Goal: Task Accomplishment & Management: Complete application form

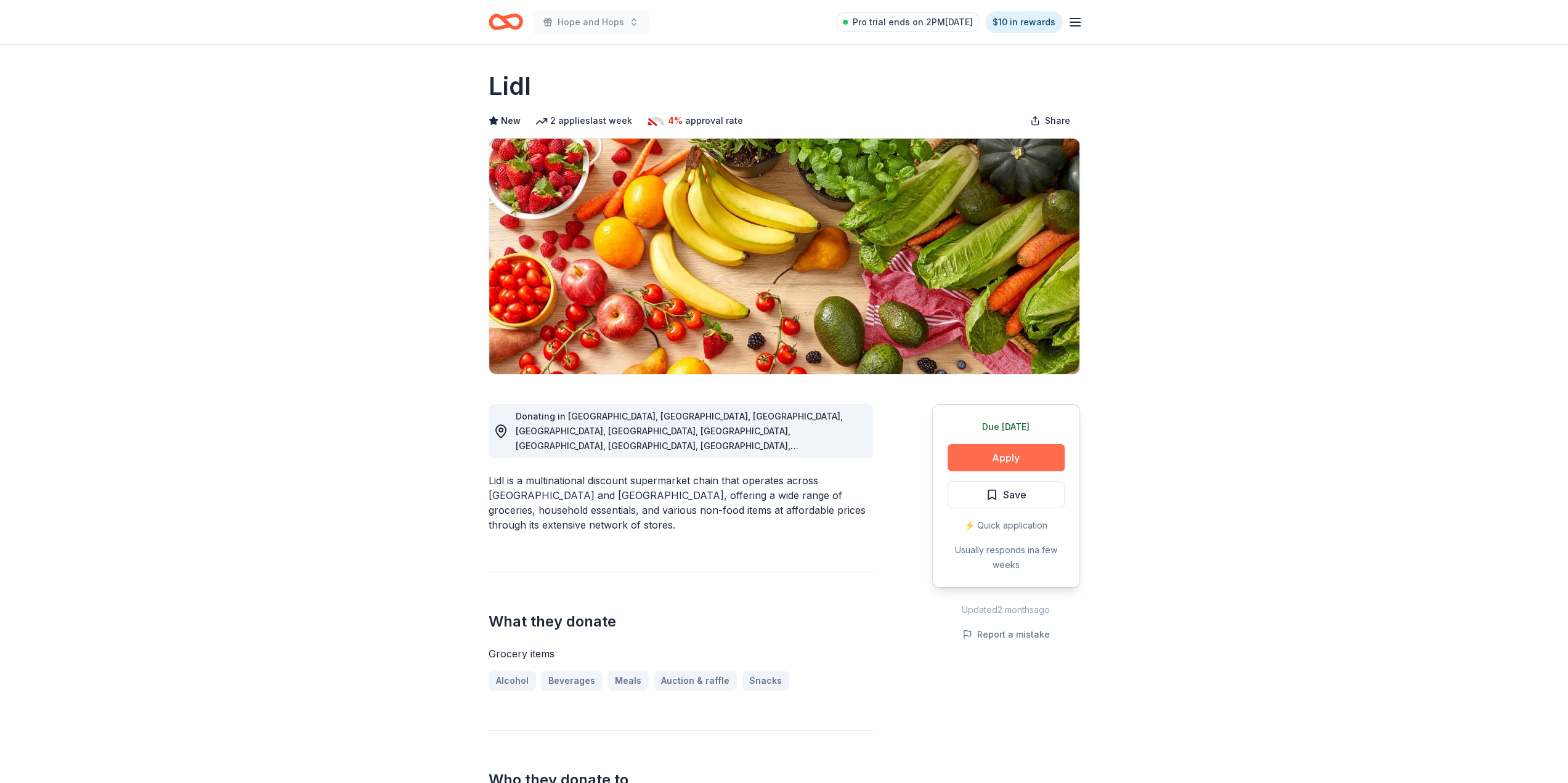
click at [1014, 453] on button "Apply" at bounding box center [1006, 457] width 117 height 27
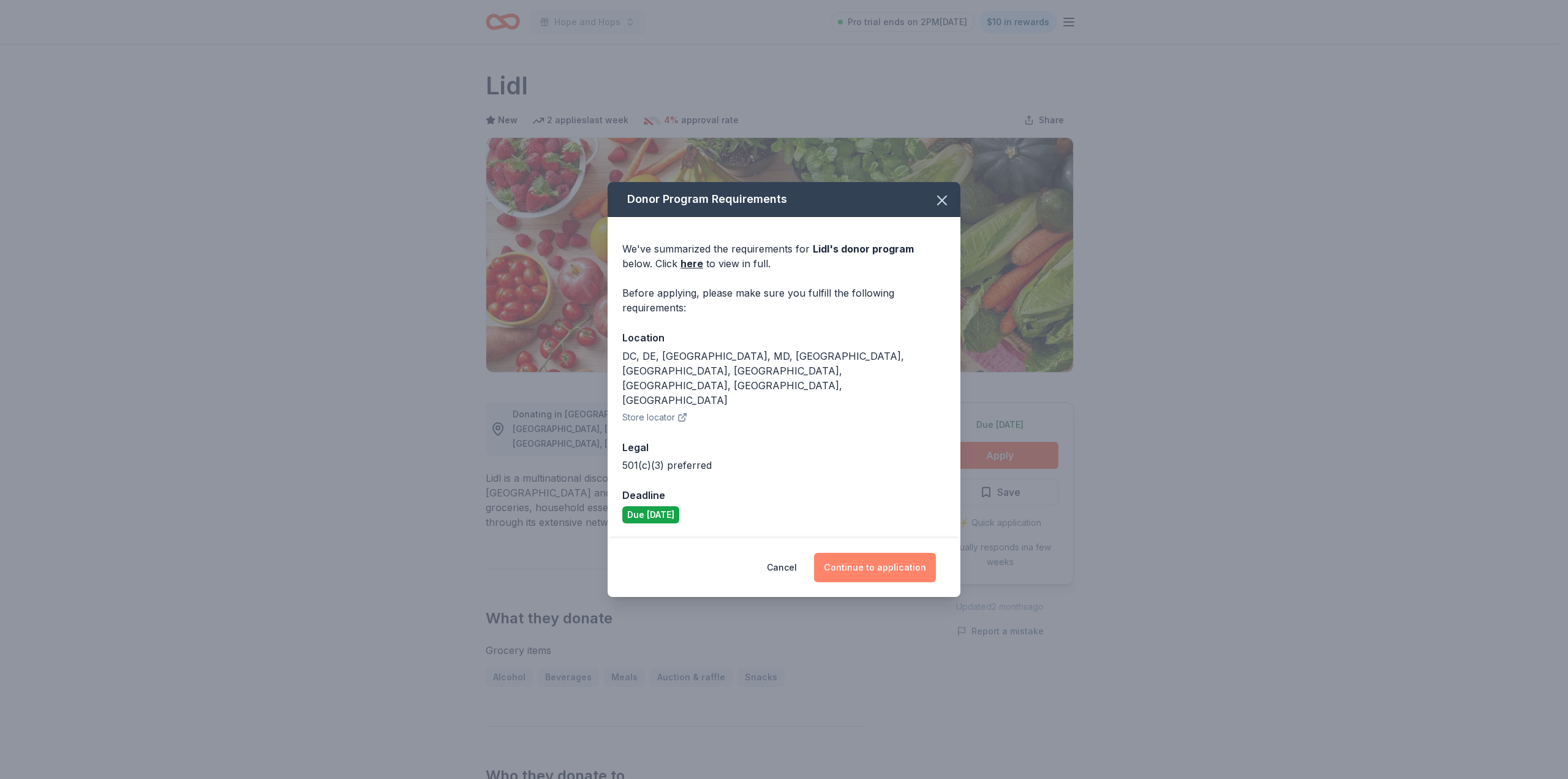
click at [865, 553] on button "Continue to application" at bounding box center [875, 567] width 122 height 29
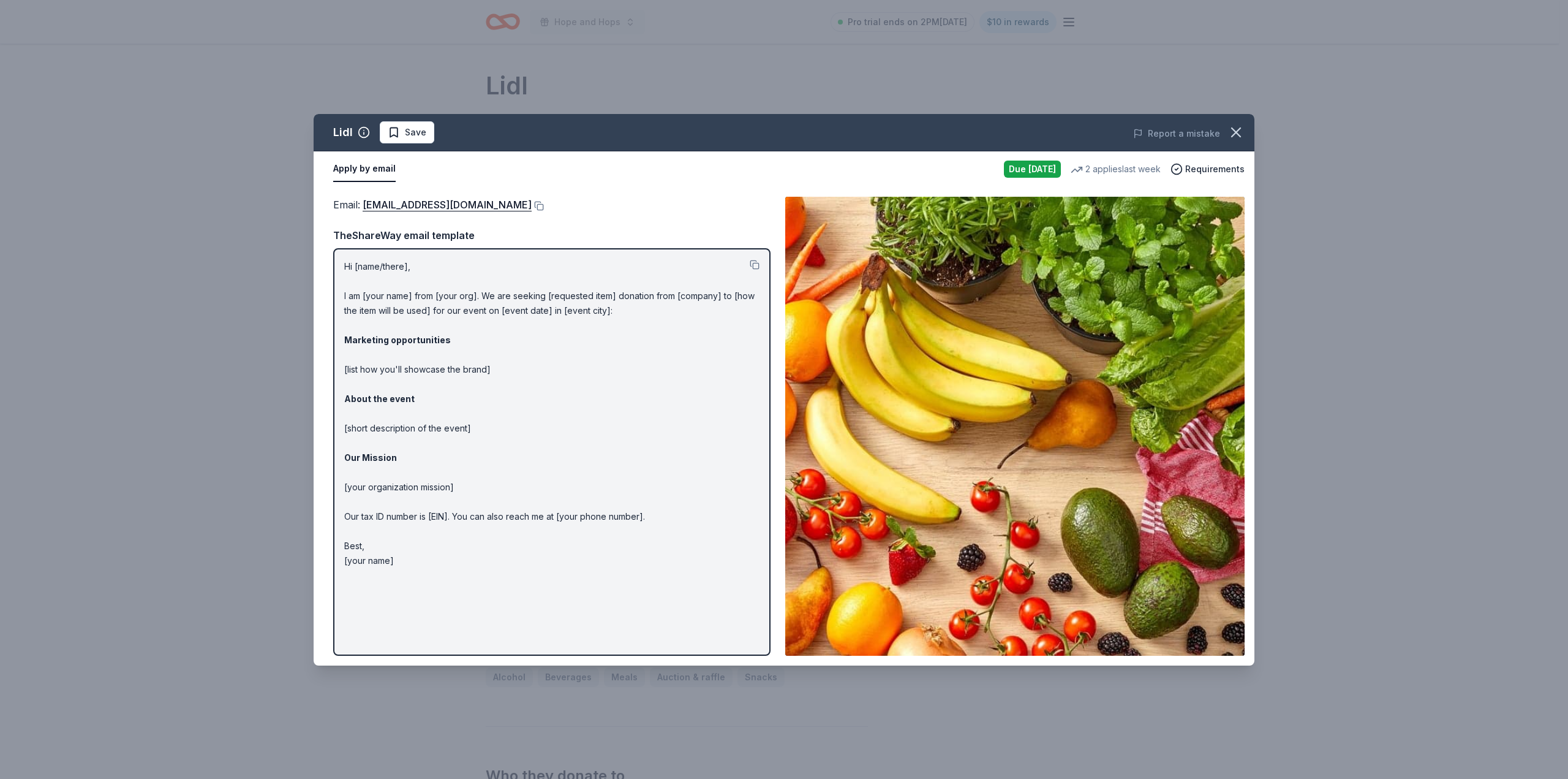
drag, startPoint x: 427, startPoint y: 563, endPoint x: 361, endPoint y: 422, distance: 155.7
click at [361, 424] on p "Hi [name/there], I am [your name] from [your org]. We are seeking [requested it…" at bounding box center [552, 414] width 415 height 309
click at [755, 263] on button at bounding box center [755, 265] width 10 height 10
click at [532, 204] on button at bounding box center [538, 206] width 12 height 10
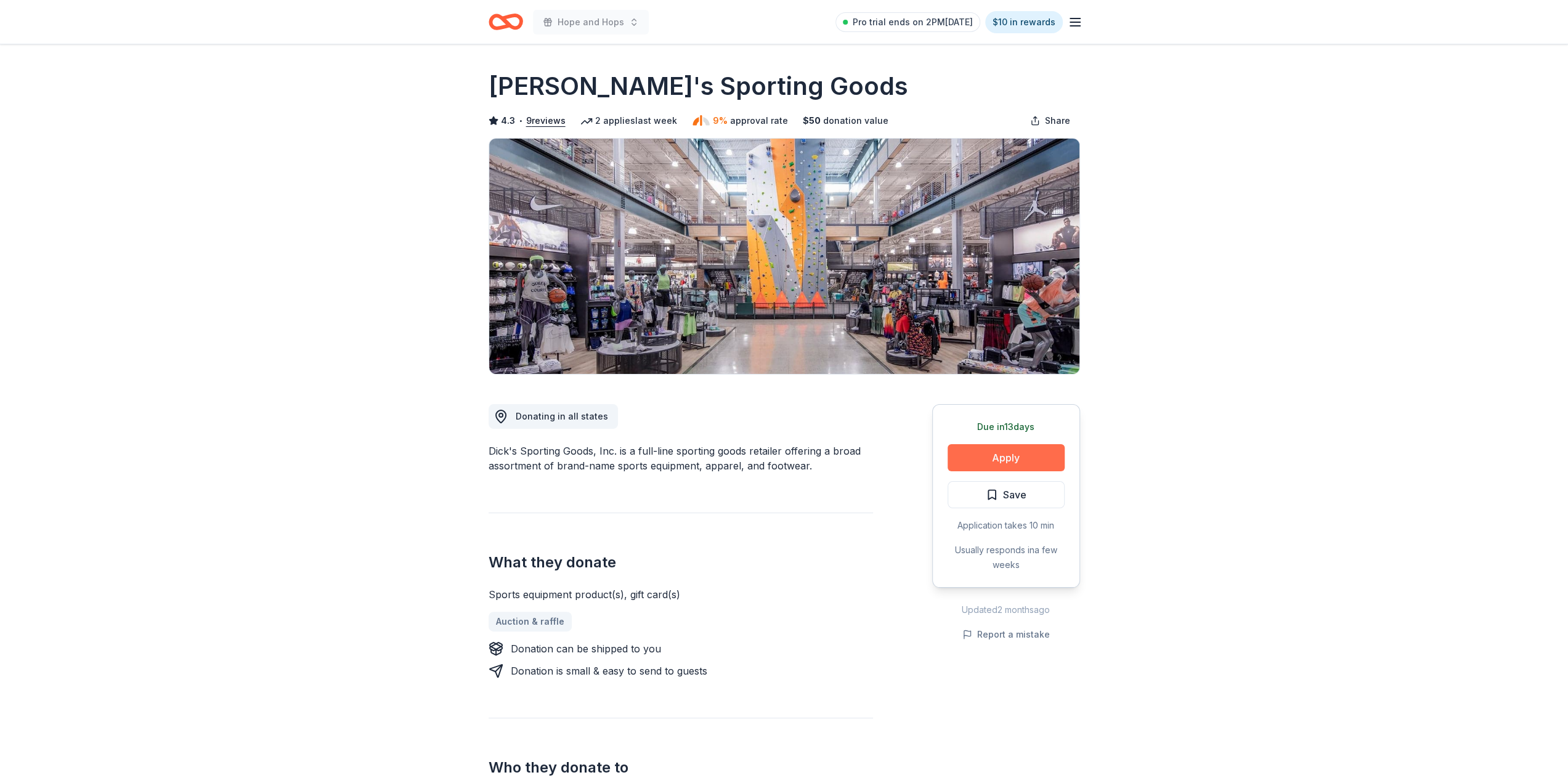
click at [987, 451] on button "Apply" at bounding box center [1006, 457] width 117 height 27
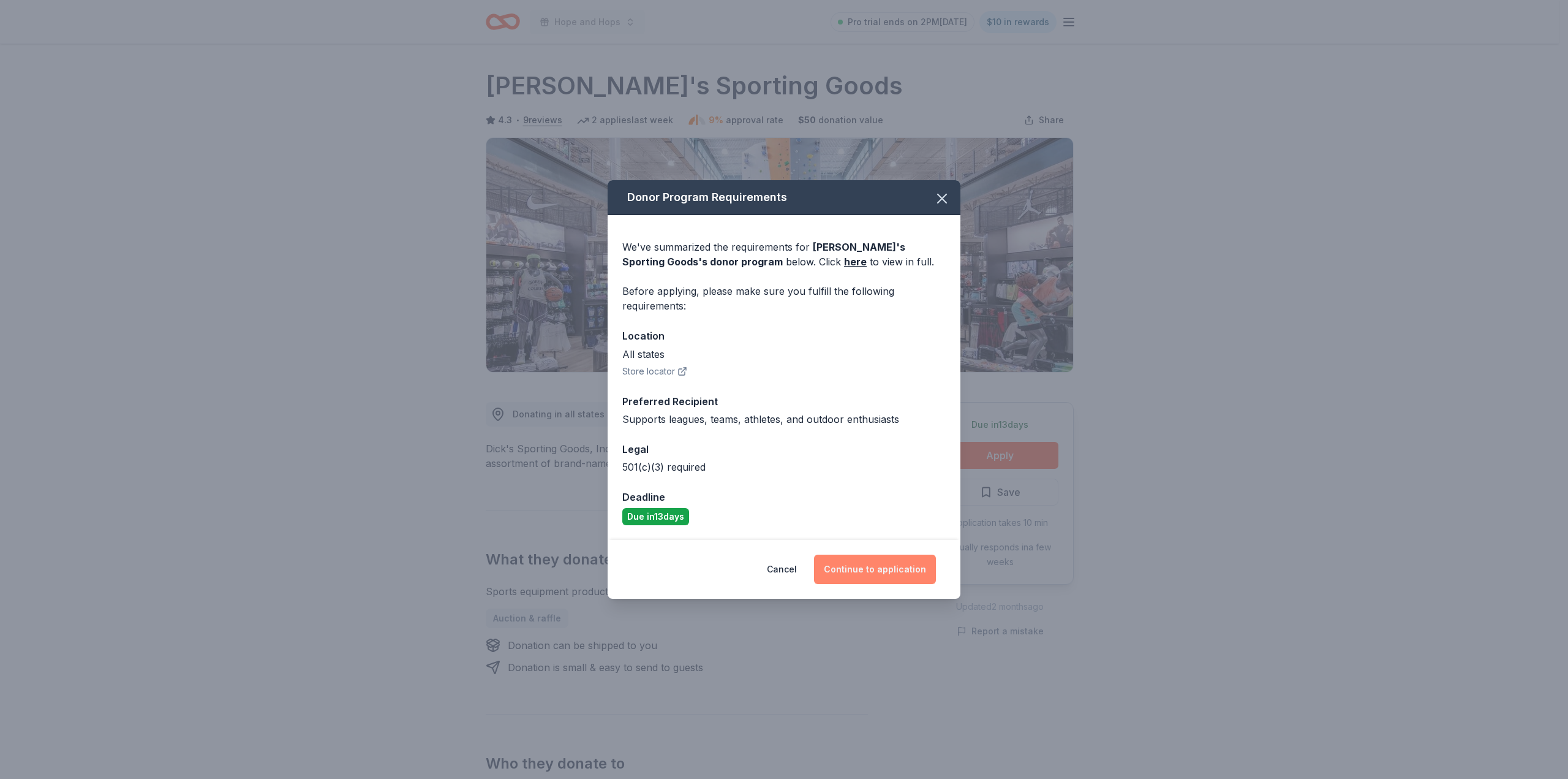
click at [866, 571] on button "Continue to application" at bounding box center [875, 569] width 122 height 29
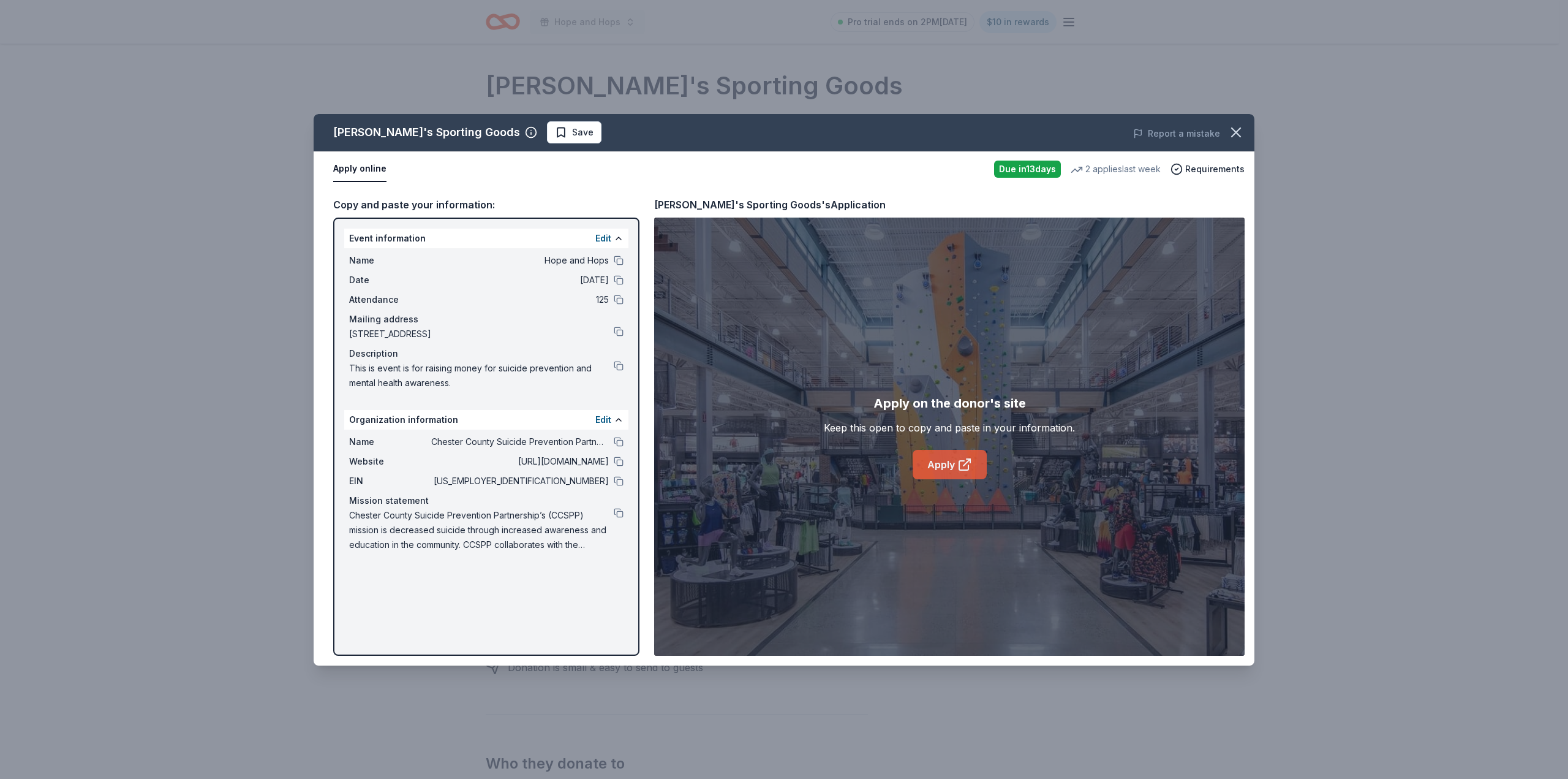
click at [945, 462] on link "Apply" at bounding box center [950, 464] width 74 height 29
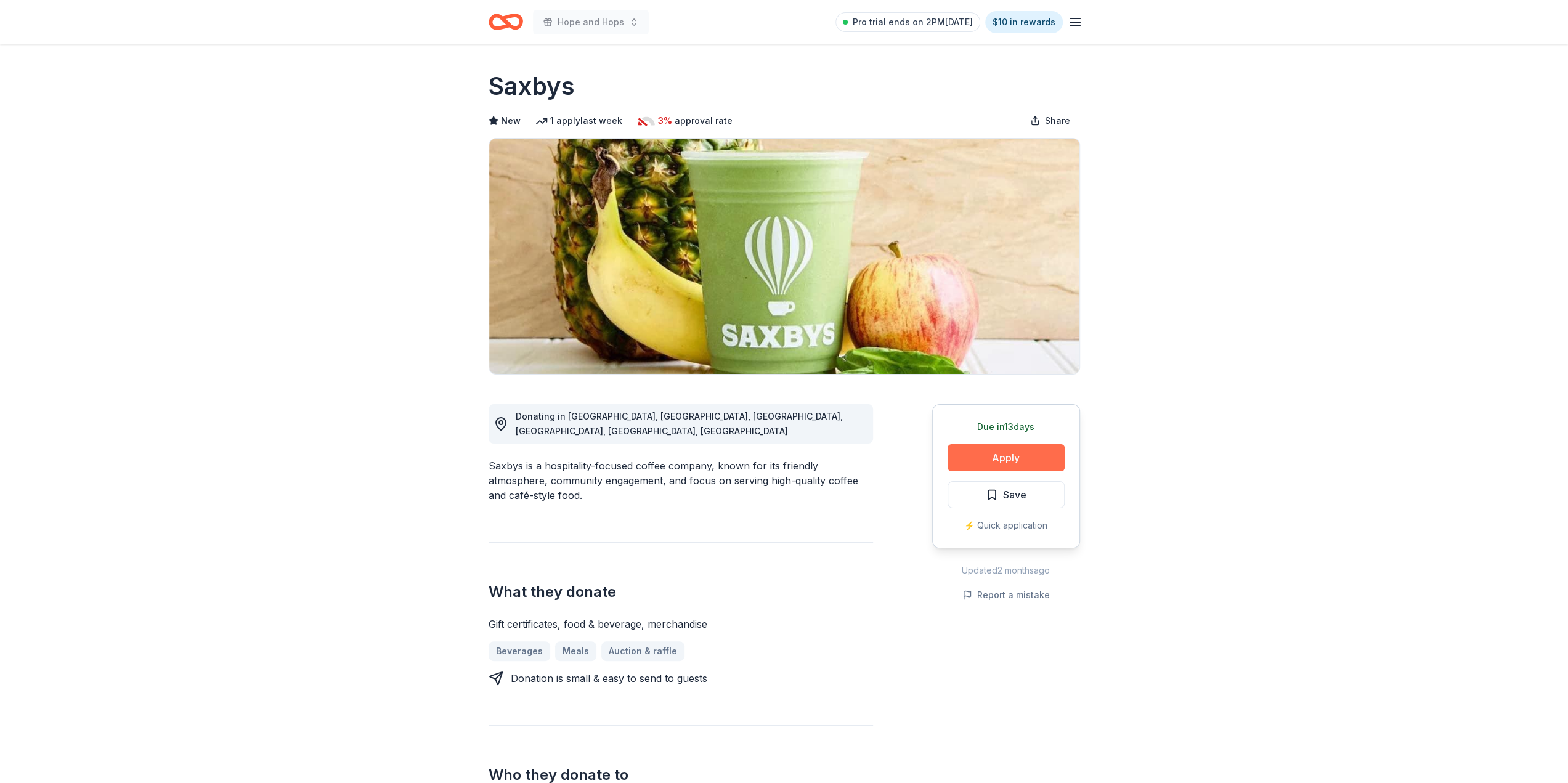
click at [999, 456] on button "Apply" at bounding box center [1006, 457] width 117 height 27
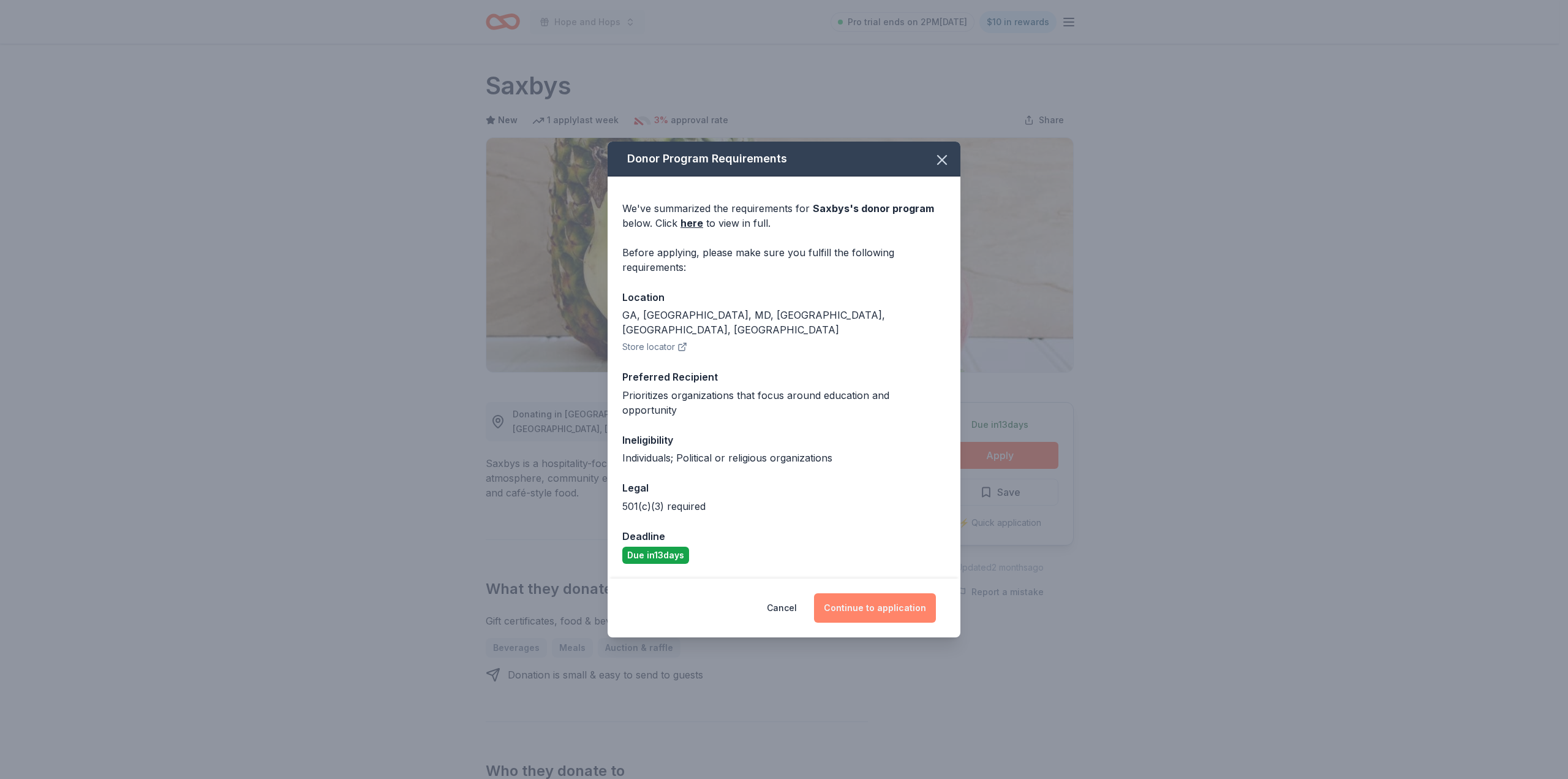
click at [897, 595] on button "Continue to application" at bounding box center [875, 608] width 122 height 29
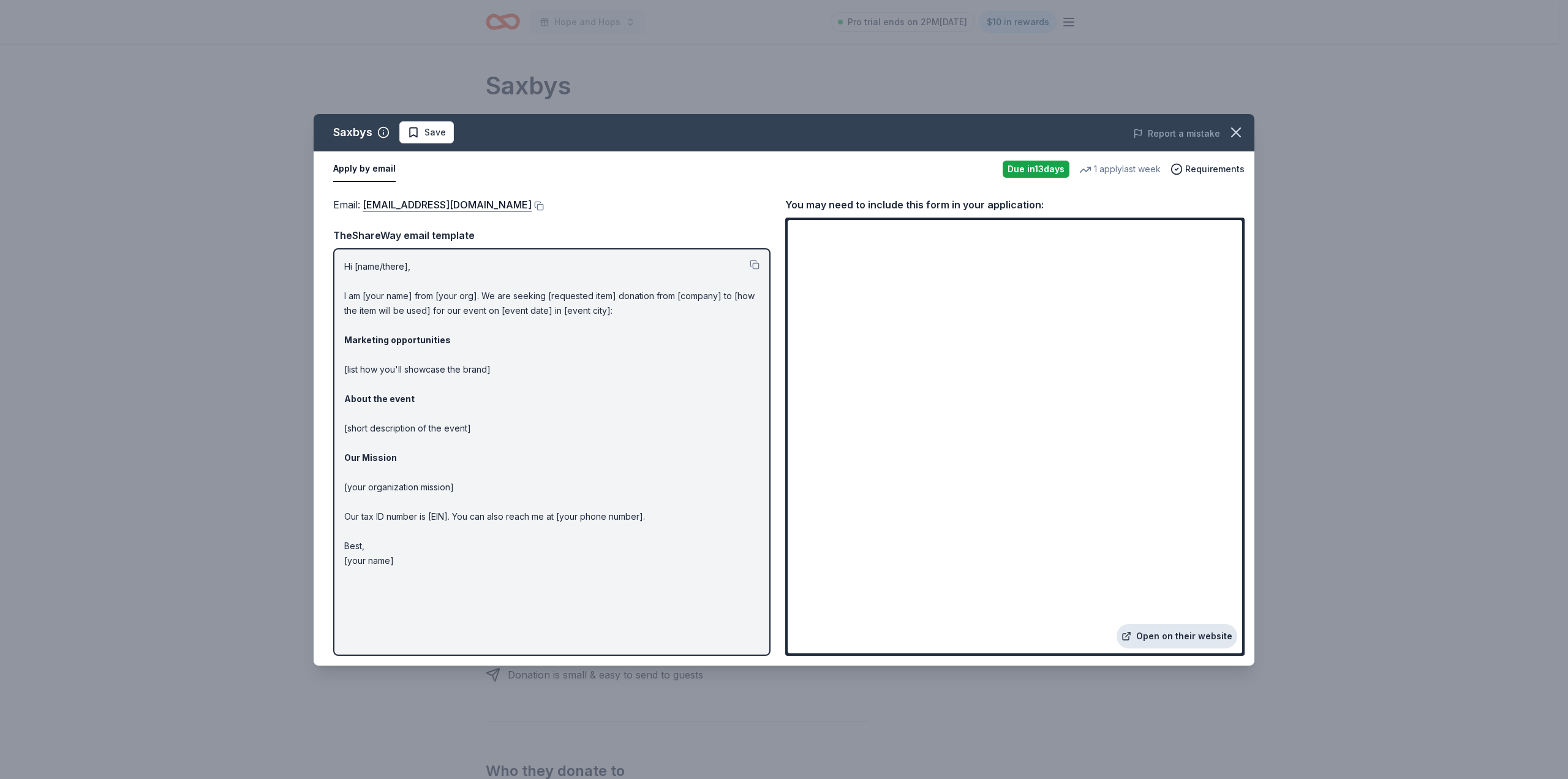
click at [1163, 639] on link "Open on their website" at bounding box center [1177, 636] width 121 height 25
click at [532, 204] on button at bounding box center [538, 206] width 12 height 10
click at [755, 267] on button at bounding box center [755, 265] width 10 height 10
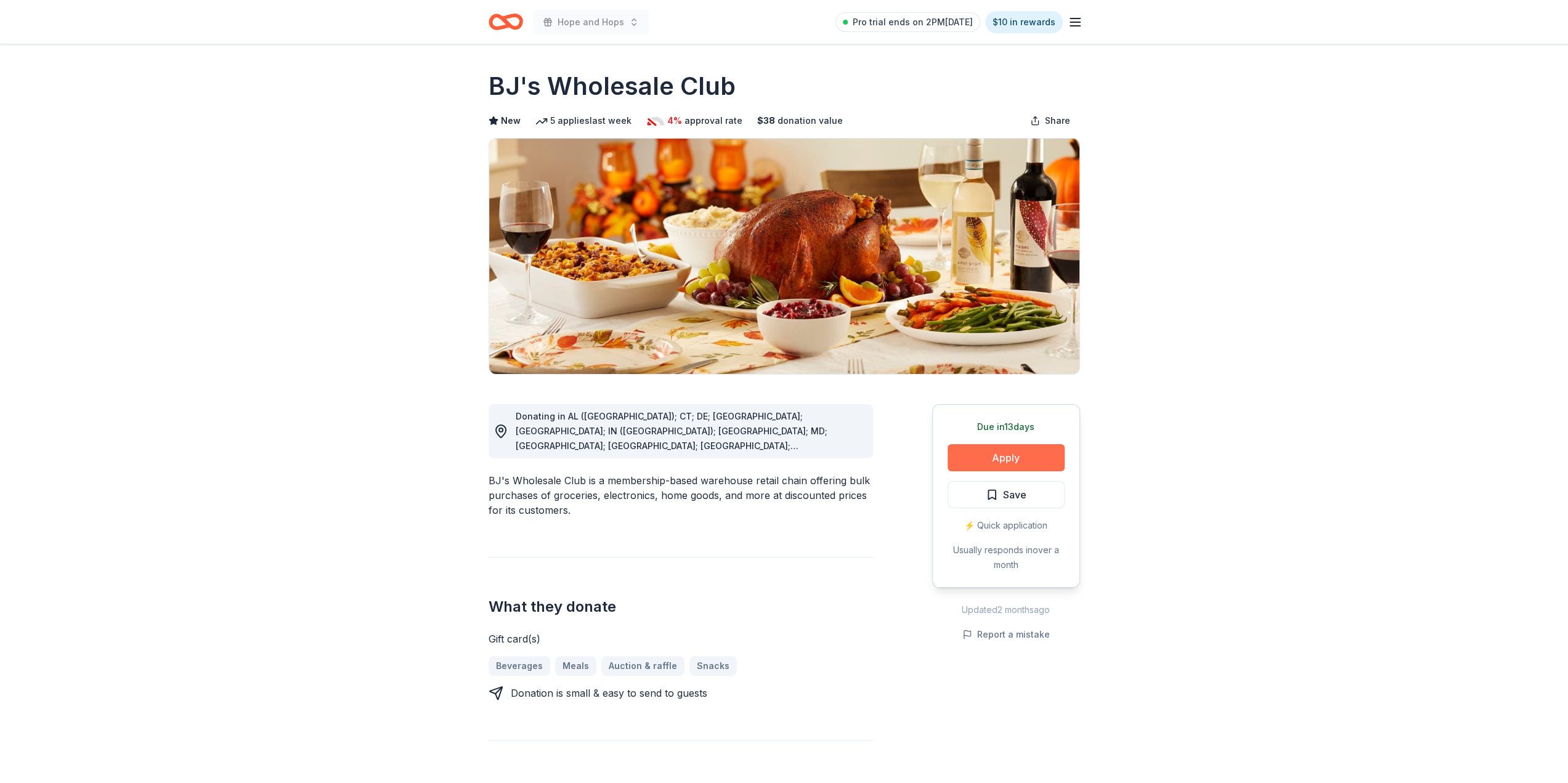
click at [1009, 452] on button "Apply" at bounding box center [1006, 457] width 117 height 27
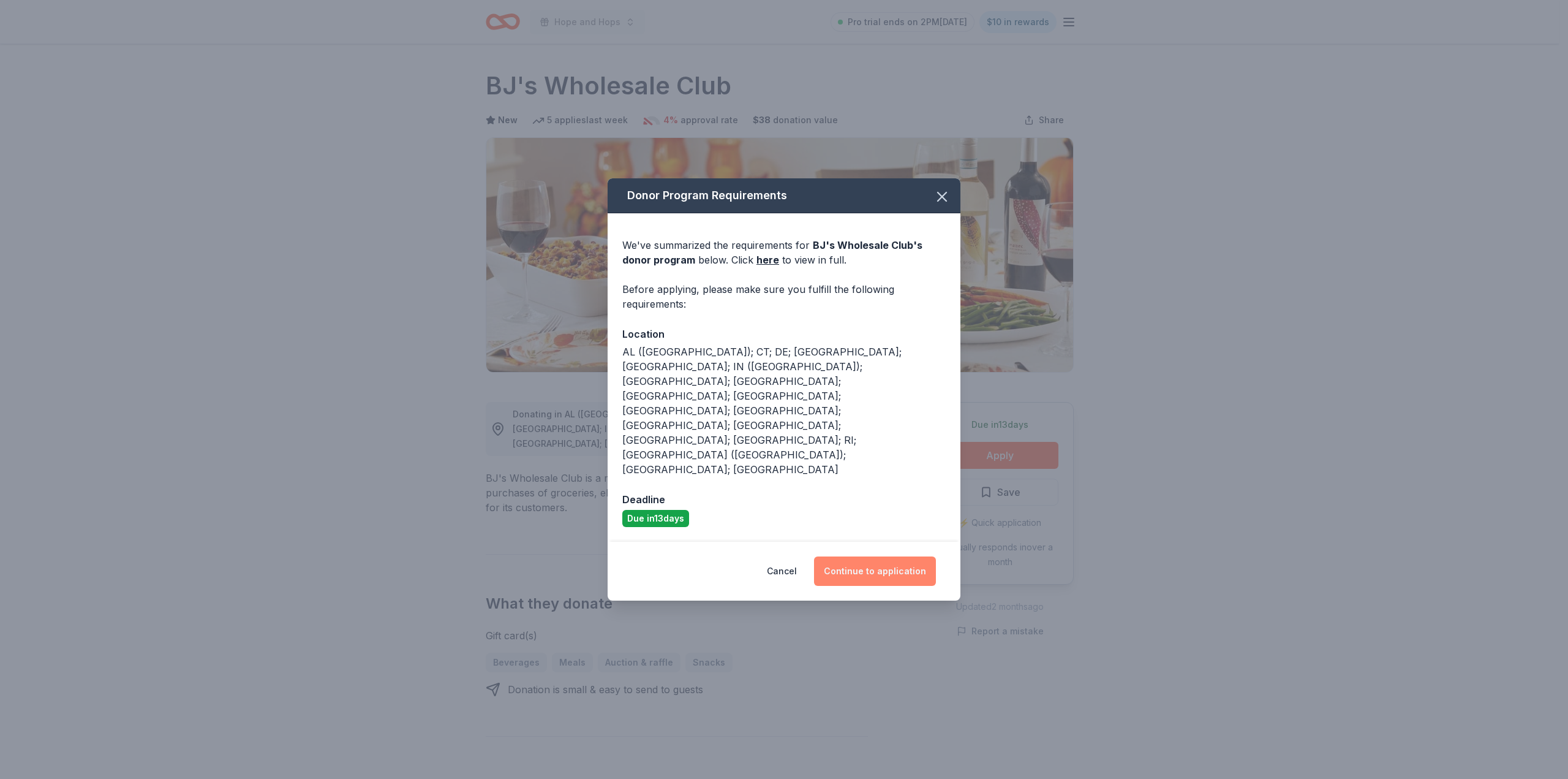
click at [897, 557] on button "Continue to application" at bounding box center [875, 571] width 122 height 29
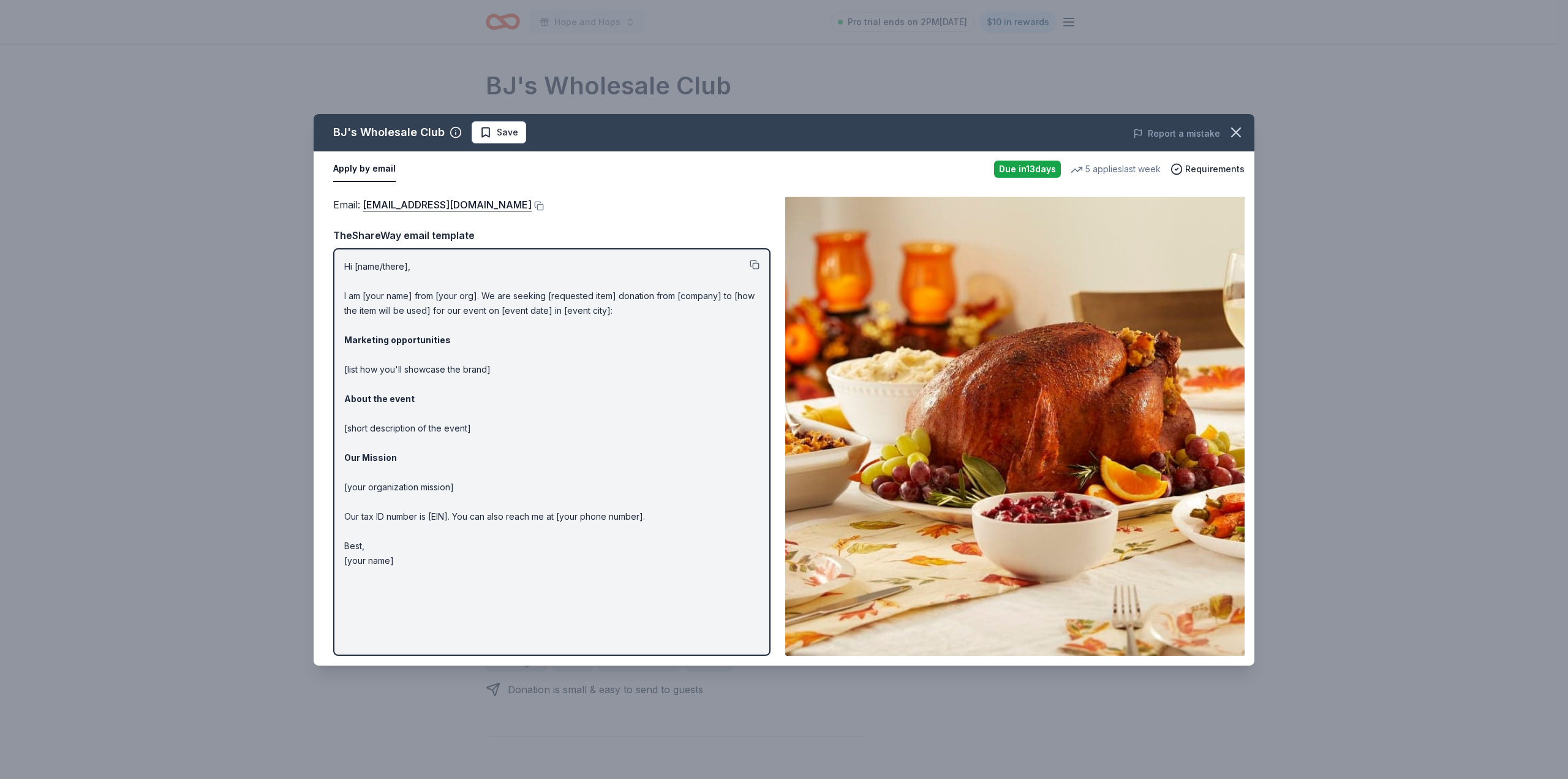
click at [755, 263] on button at bounding box center [755, 265] width 10 height 10
click at [532, 204] on button at bounding box center [538, 206] width 12 height 10
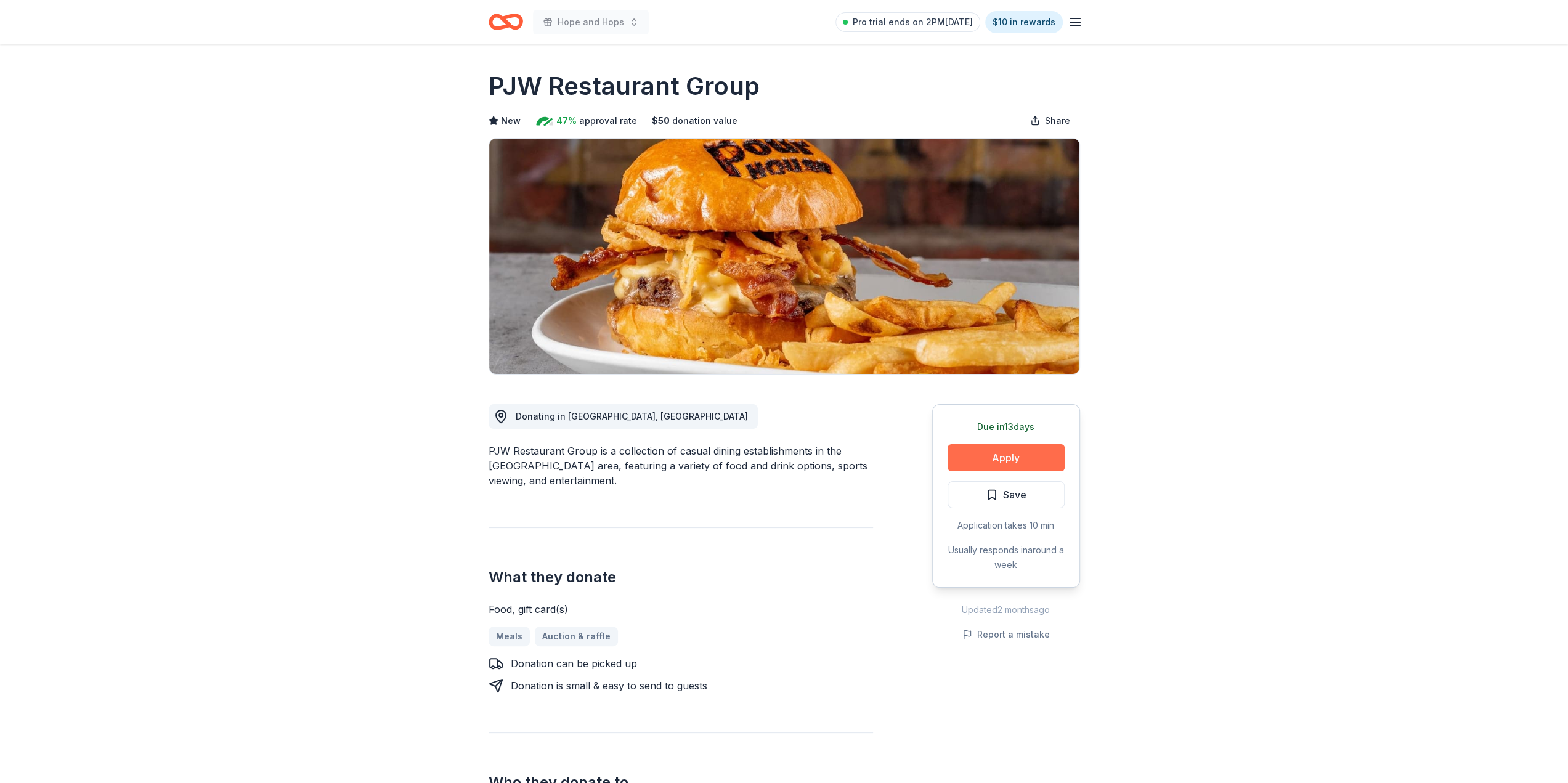
click at [1001, 459] on button "Apply" at bounding box center [1006, 457] width 117 height 27
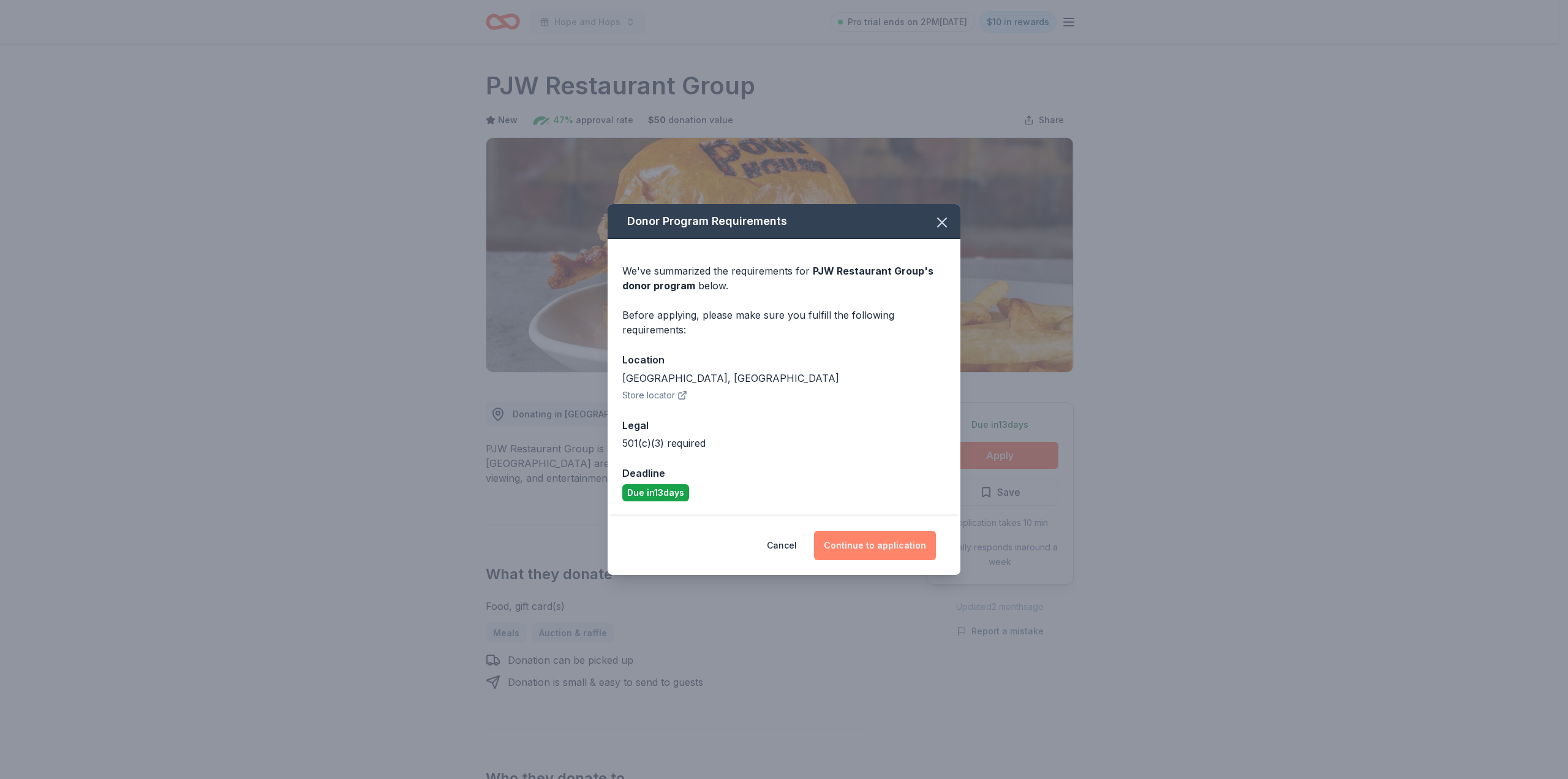
click at [892, 544] on button "Continue to application" at bounding box center [875, 545] width 122 height 29
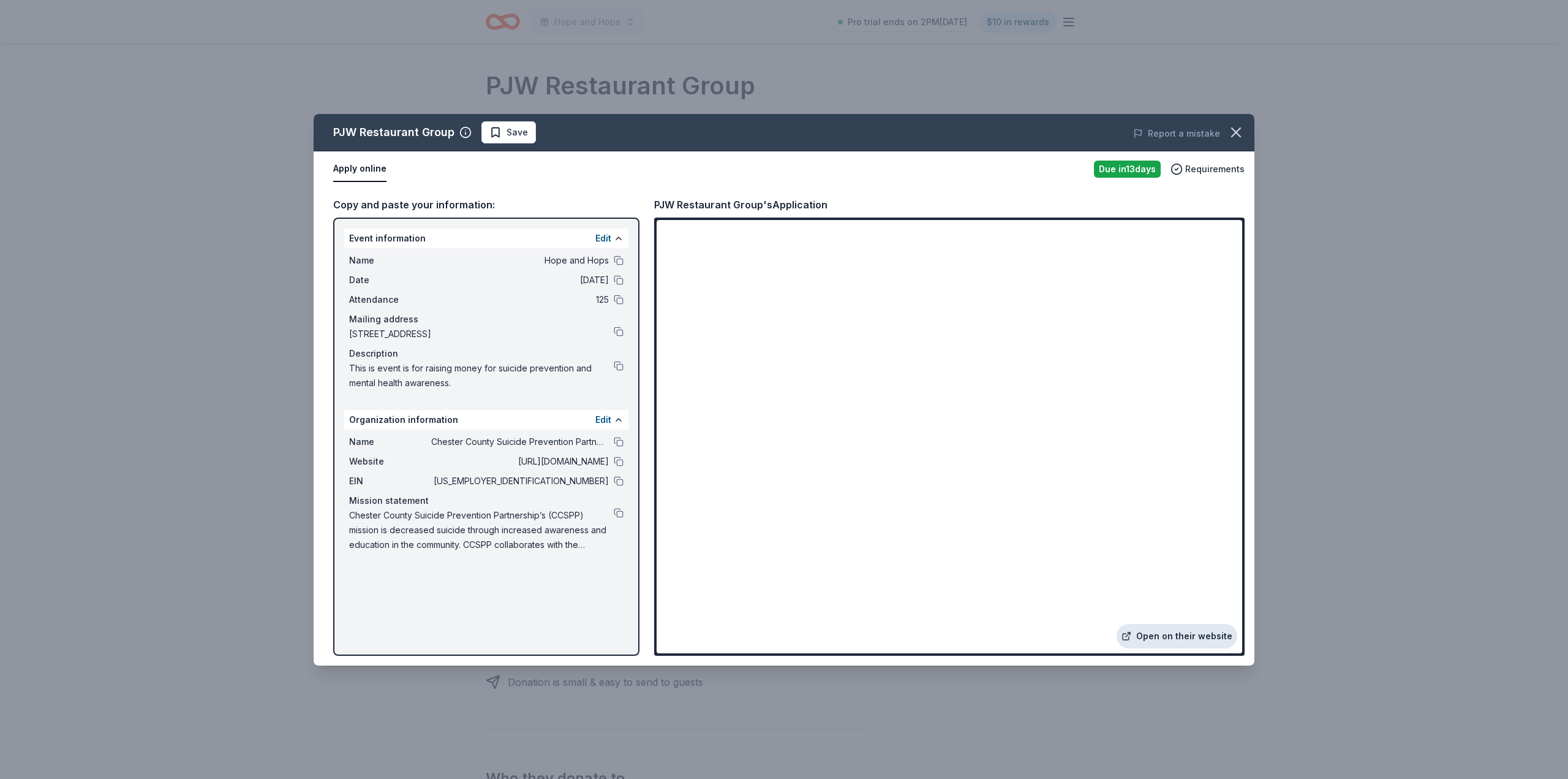
click at [1177, 637] on link "Open on their website" at bounding box center [1177, 636] width 121 height 25
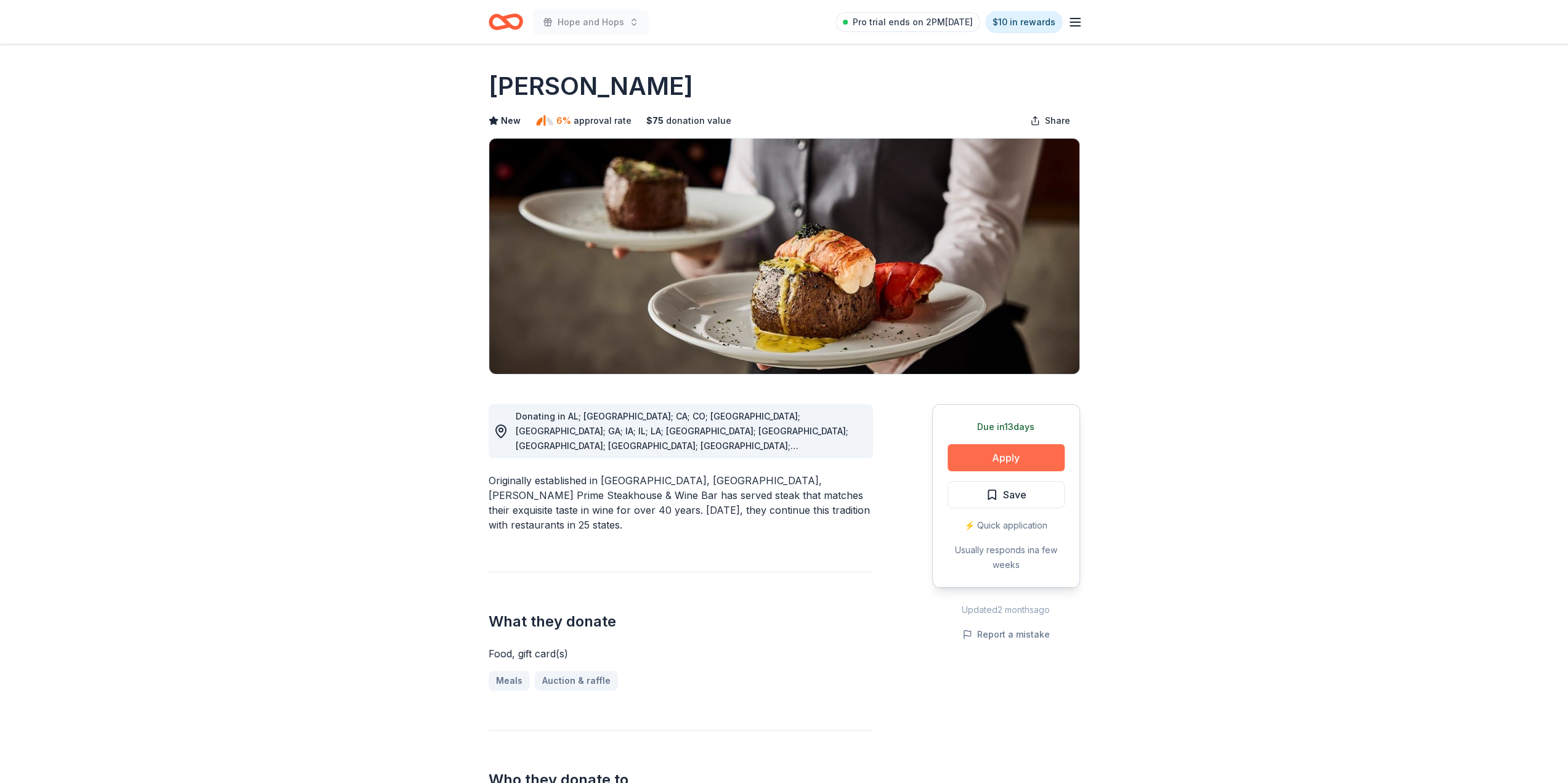
click at [1008, 459] on button "Apply" at bounding box center [1006, 457] width 117 height 27
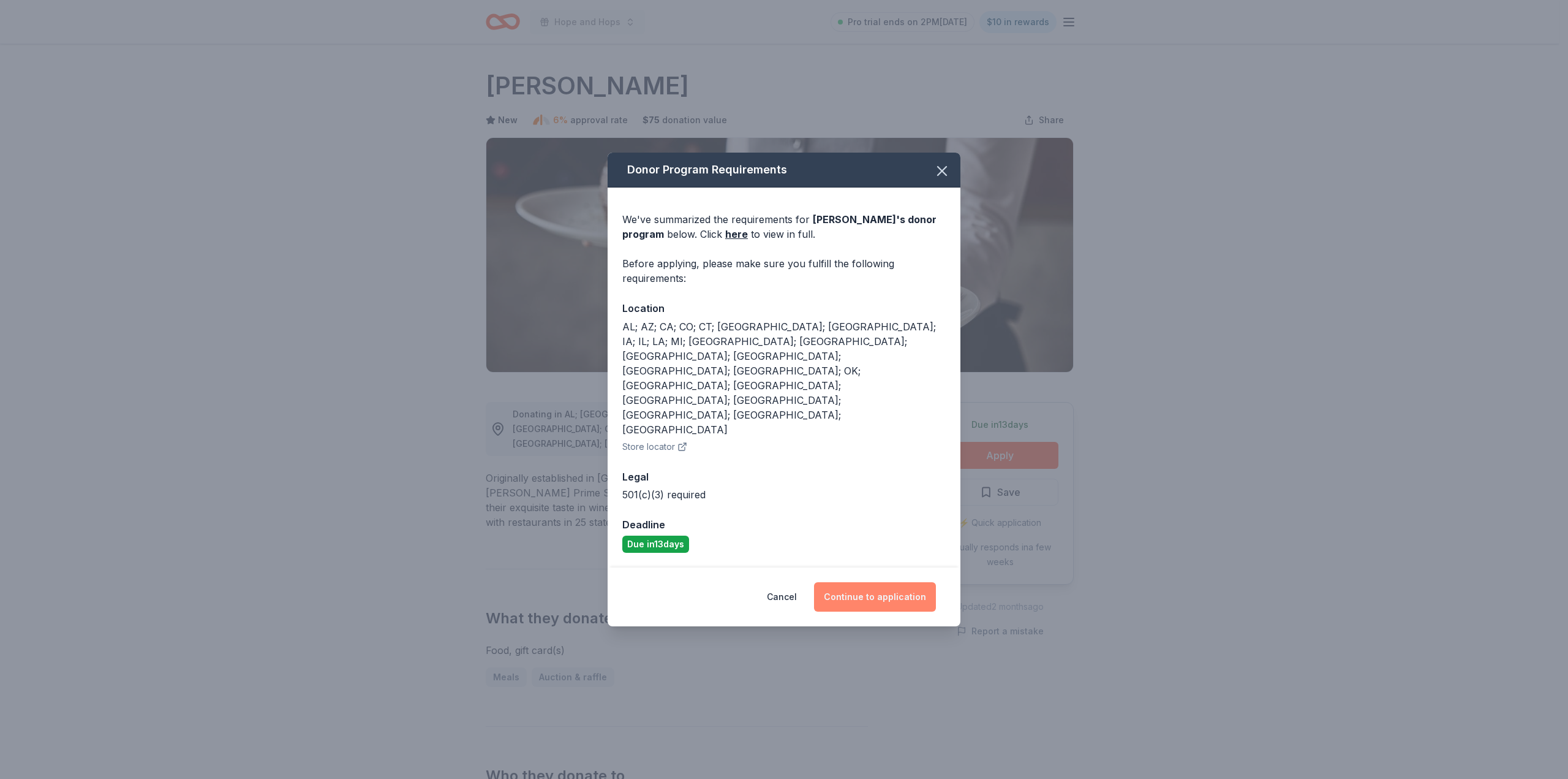
click at [896, 582] on button "Continue to application" at bounding box center [875, 597] width 122 height 29
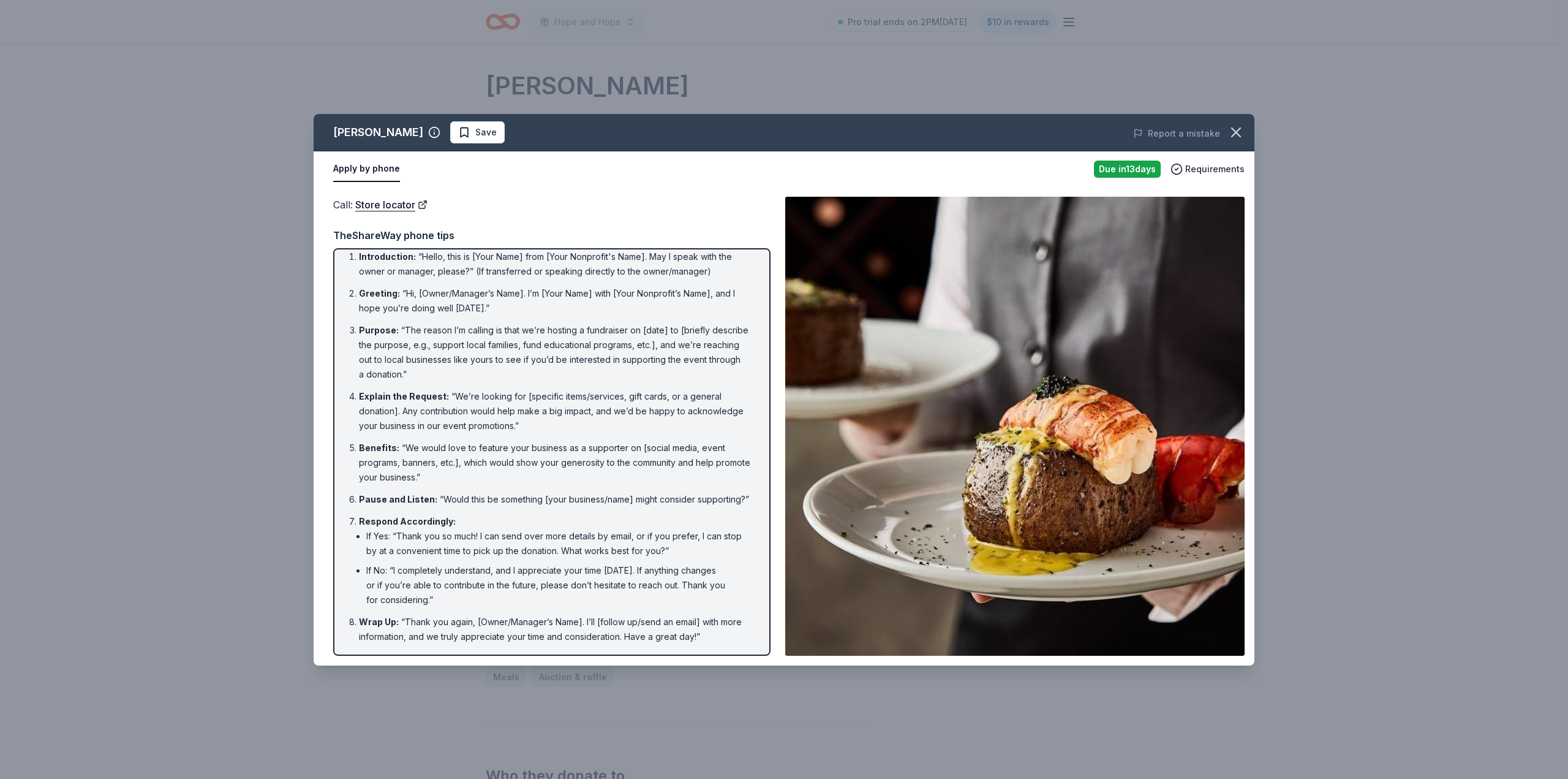
scroll to position [24, 0]
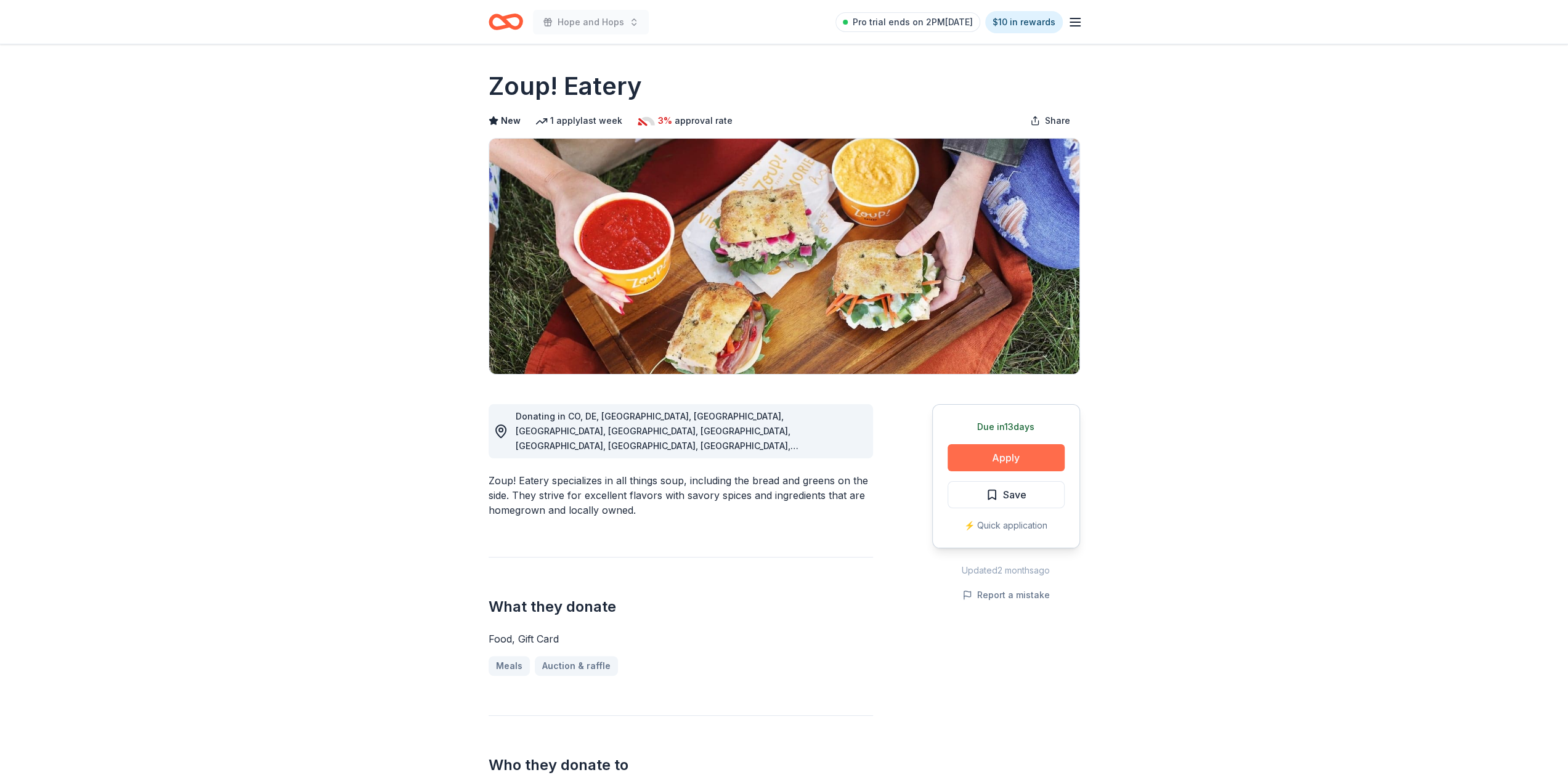
click at [1027, 459] on button "Apply" at bounding box center [1006, 457] width 117 height 27
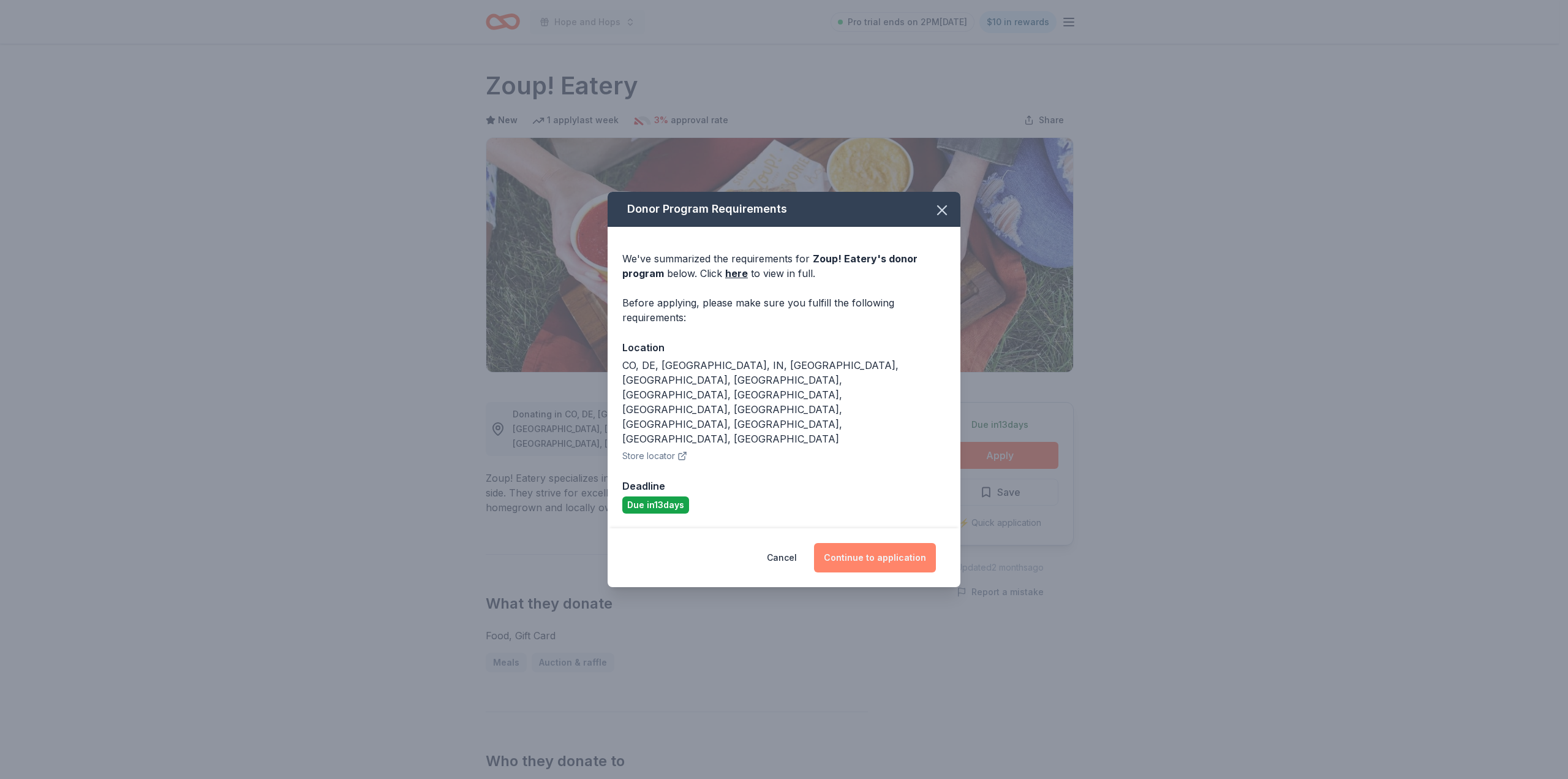
click at [873, 543] on button "Continue to application" at bounding box center [875, 558] width 122 height 29
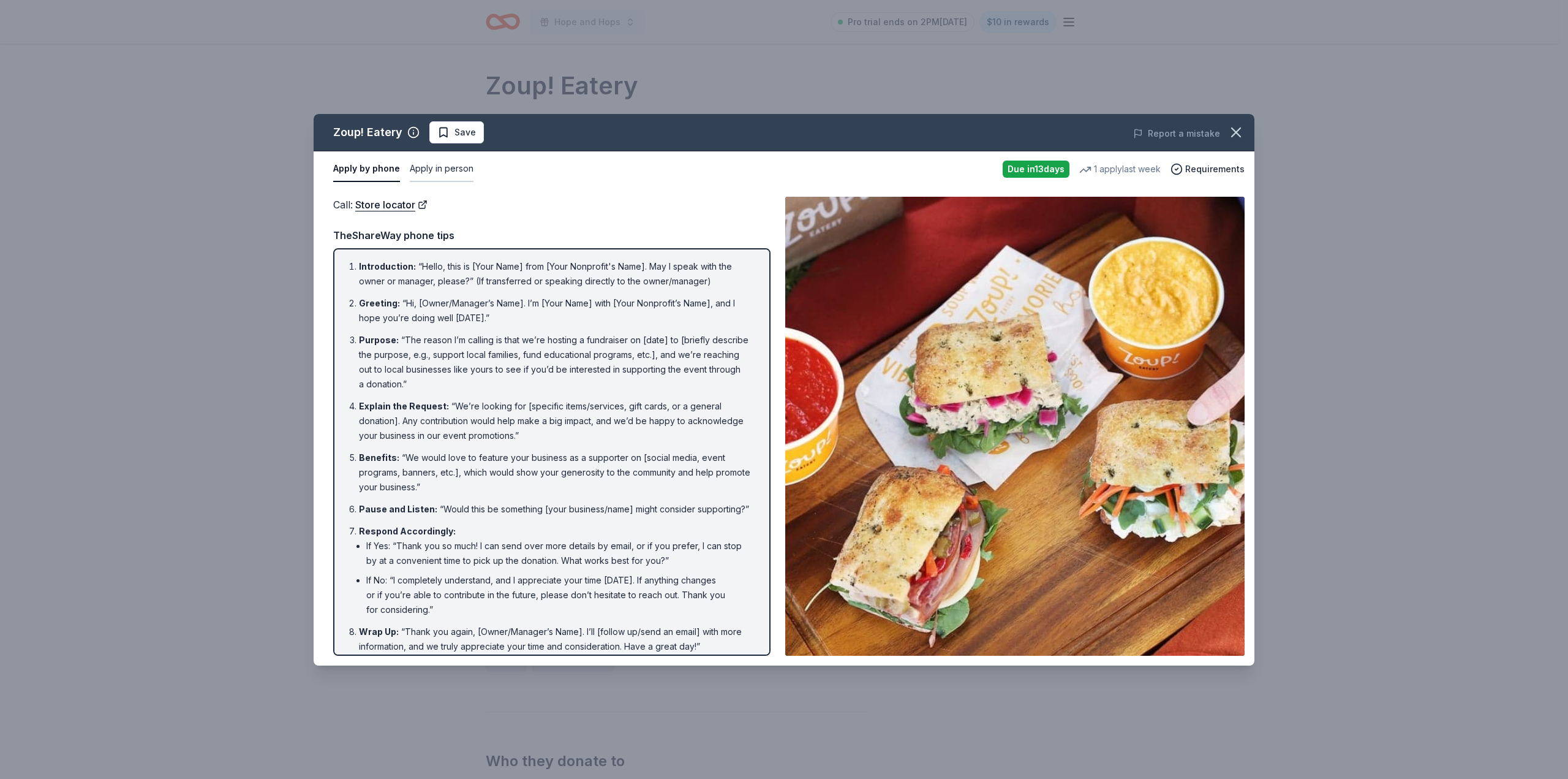
click at [435, 168] on button "Apply in person" at bounding box center [441, 169] width 63 height 26
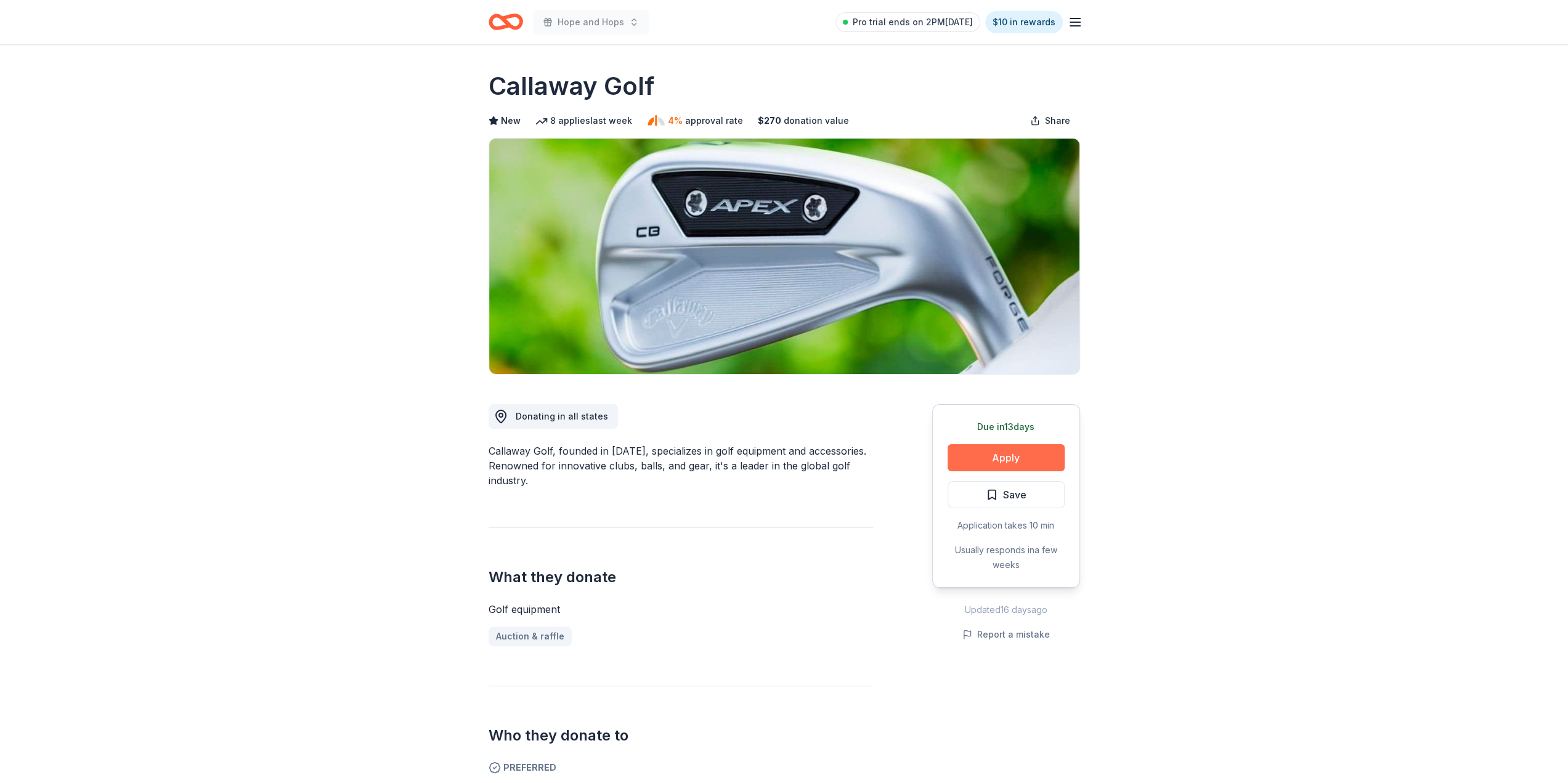
click at [1009, 456] on button "Apply" at bounding box center [1006, 457] width 117 height 27
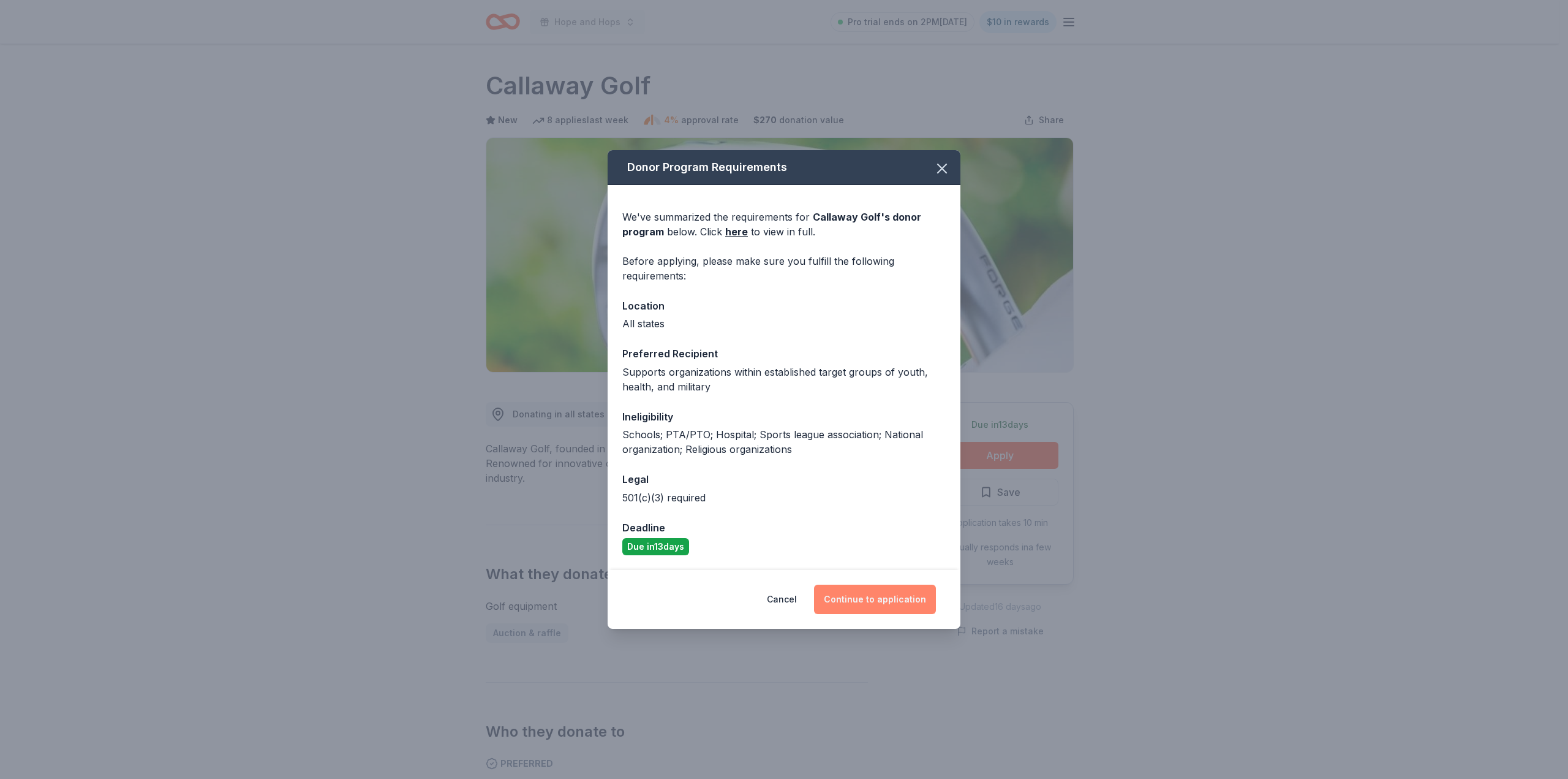
click at [883, 605] on button "Continue to application" at bounding box center [875, 599] width 122 height 29
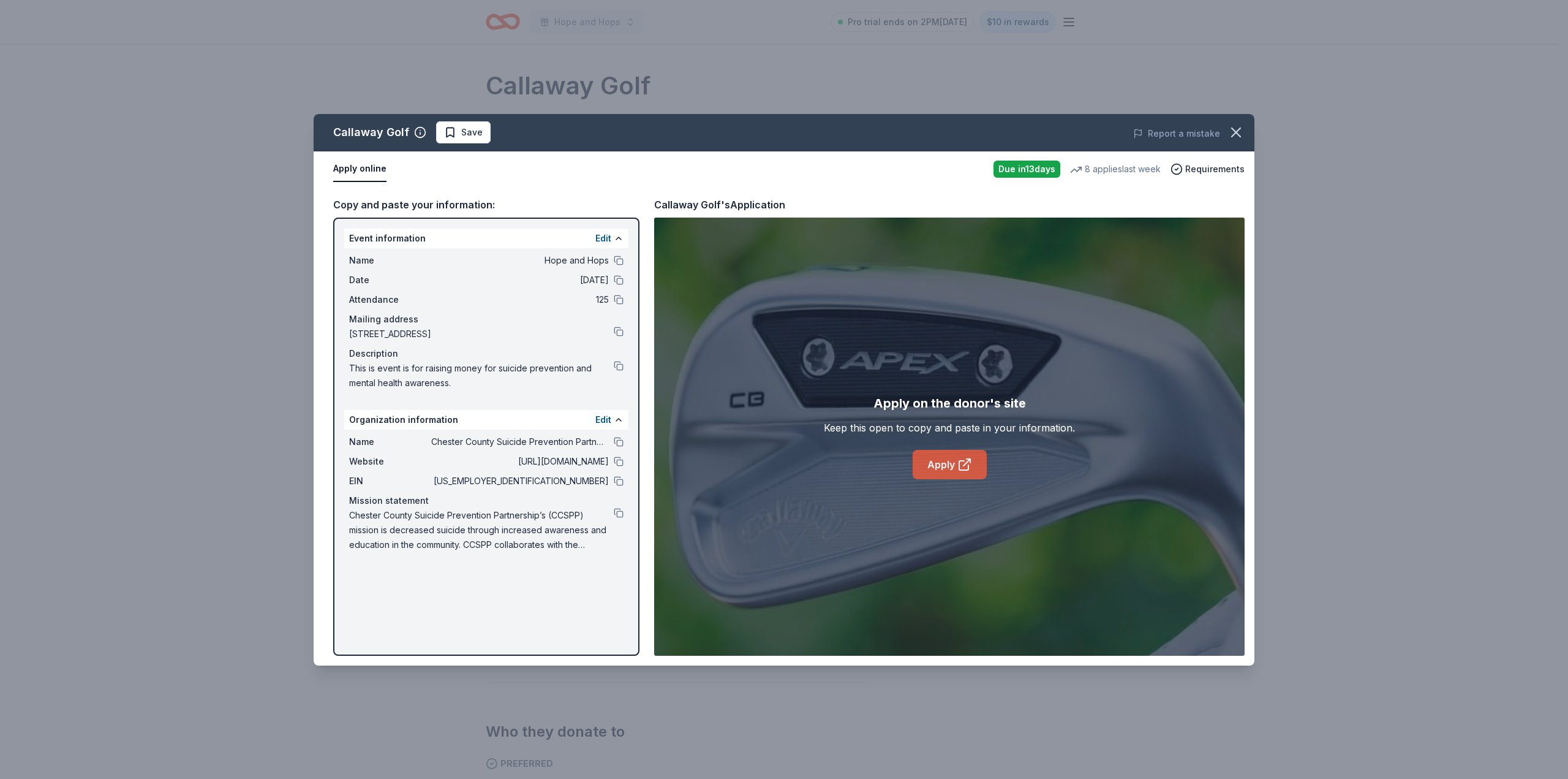
click at [951, 466] on link "Apply" at bounding box center [950, 464] width 74 height 29
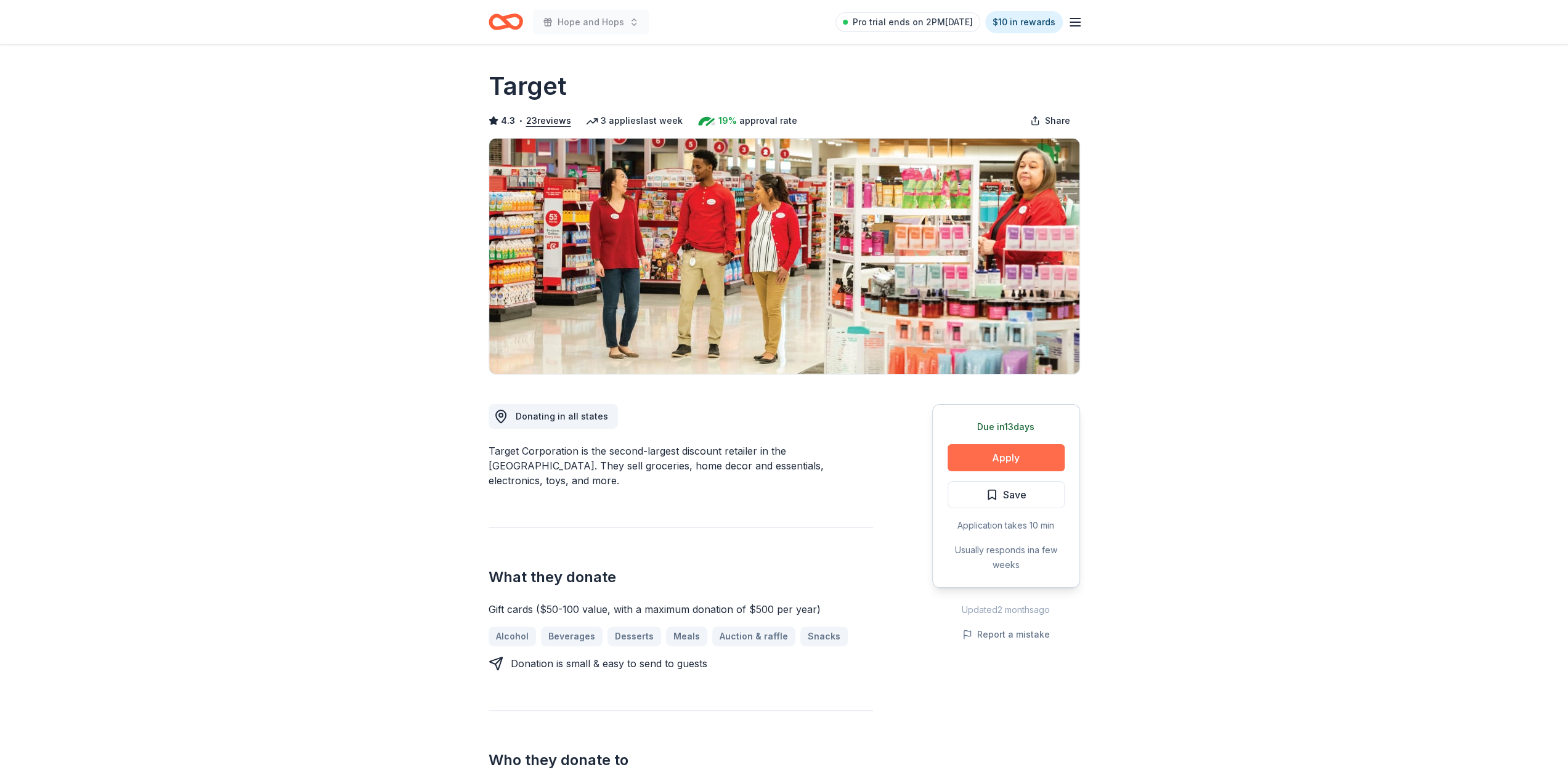
click at [1015, 455] on button "Apply" at bounding box center [1006, 457] width 117 height 27
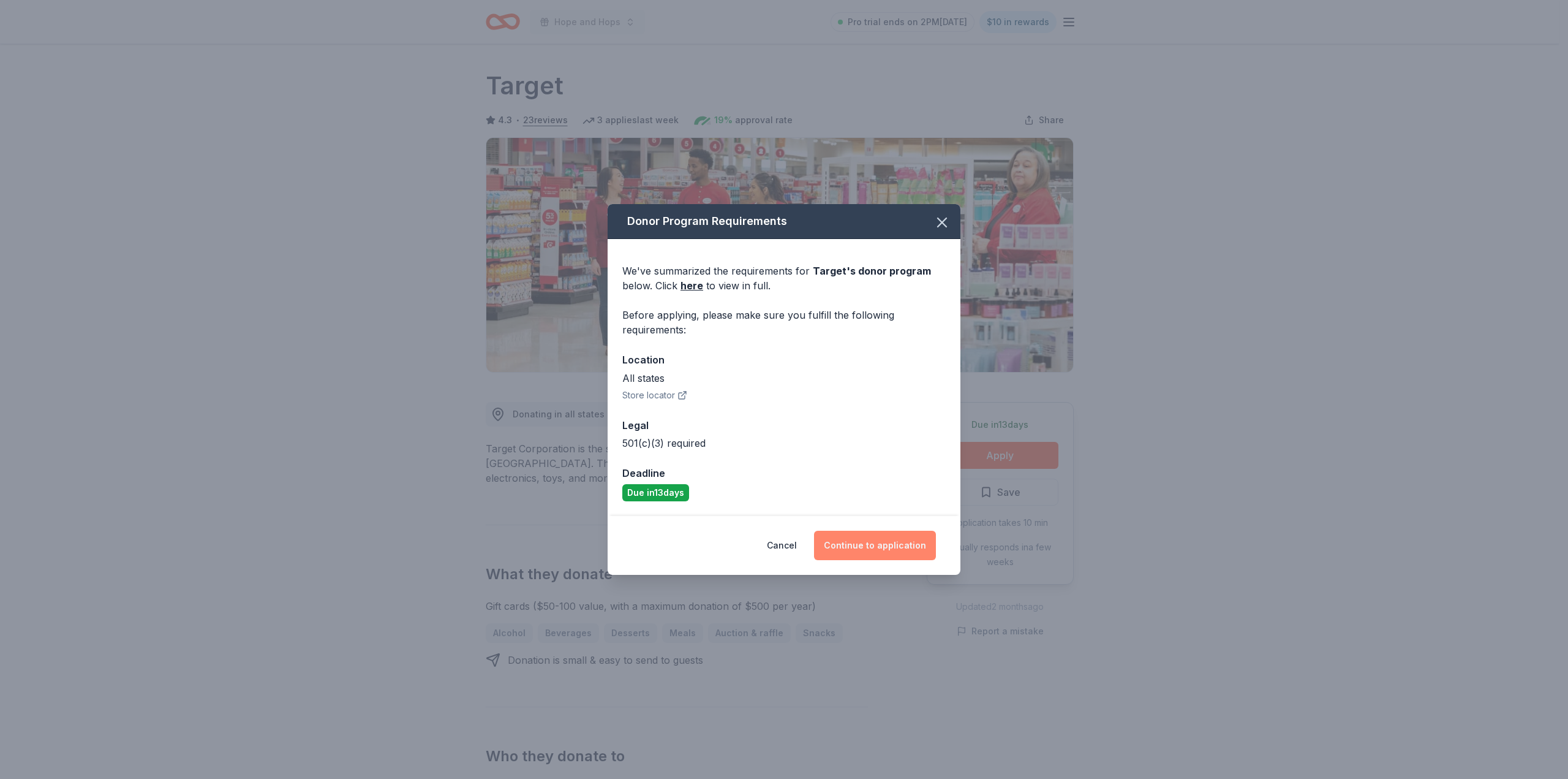
click at [882, 542] on button "Continue to application" at bounding box center [875, 545] width 122 height 29
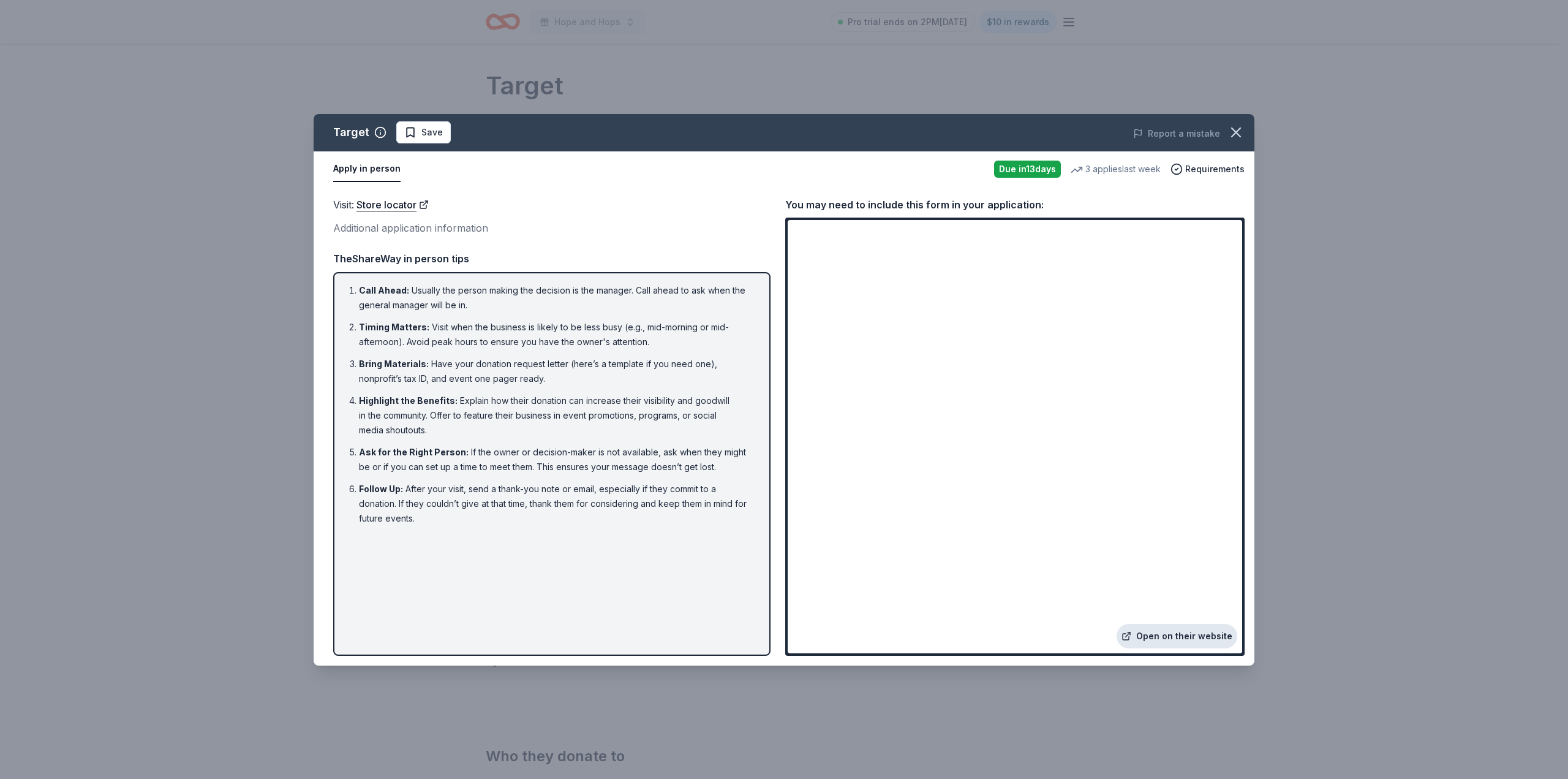
click at [1181, 635] on link "Open on their website" at bounding box center [1177, 636] width 121 height 25
click at [1157, 635] on link "Open on their website" at bounding box center [1177, 636] width 121 height 25
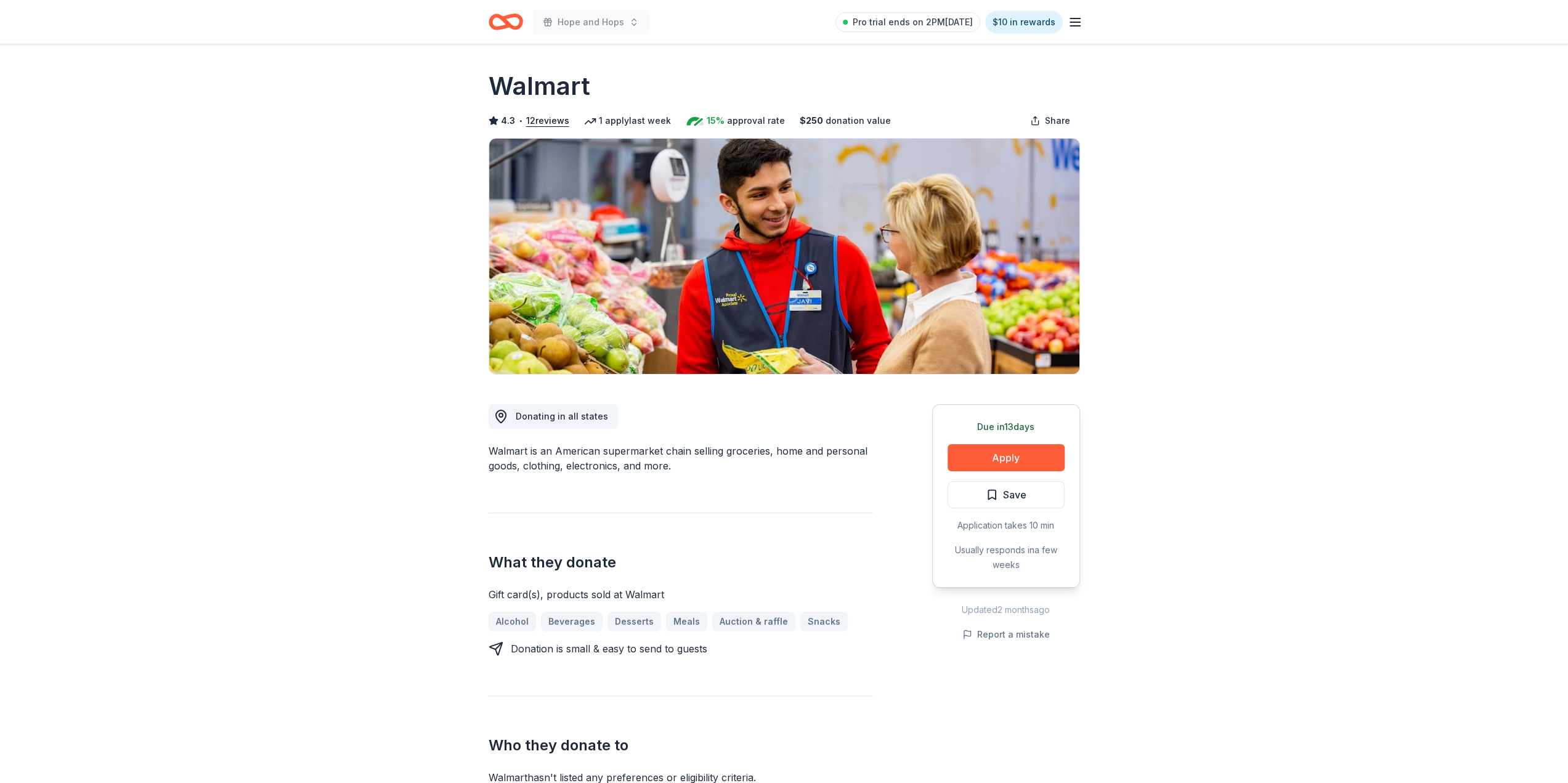
drag, startPoint x: 73, startPoint y: 71, endPoint x: 71, endPoint y: 61, distance: 10.2
